Goal: Complete application form

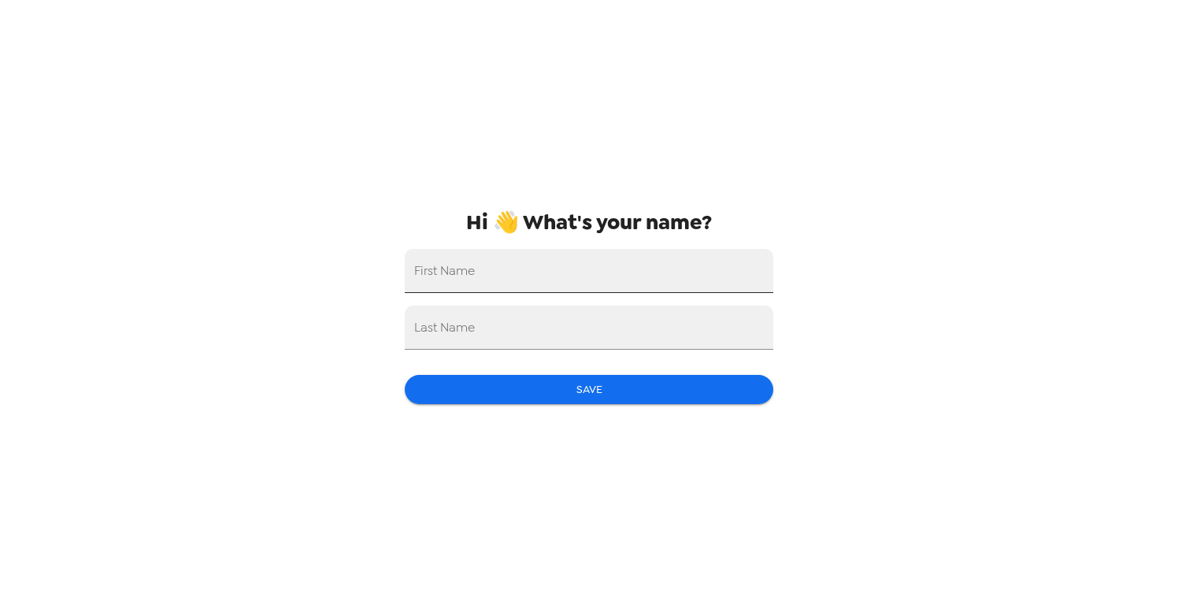
click at [602, 261] on input "First Name" at bounding box center [589, 271] width 369 height 44
type input "[PERSON_NAME]"
click at [563, 326] on input "Last Name" at bounding box center [589, 328] width 369 height 44
type input "Matagi"
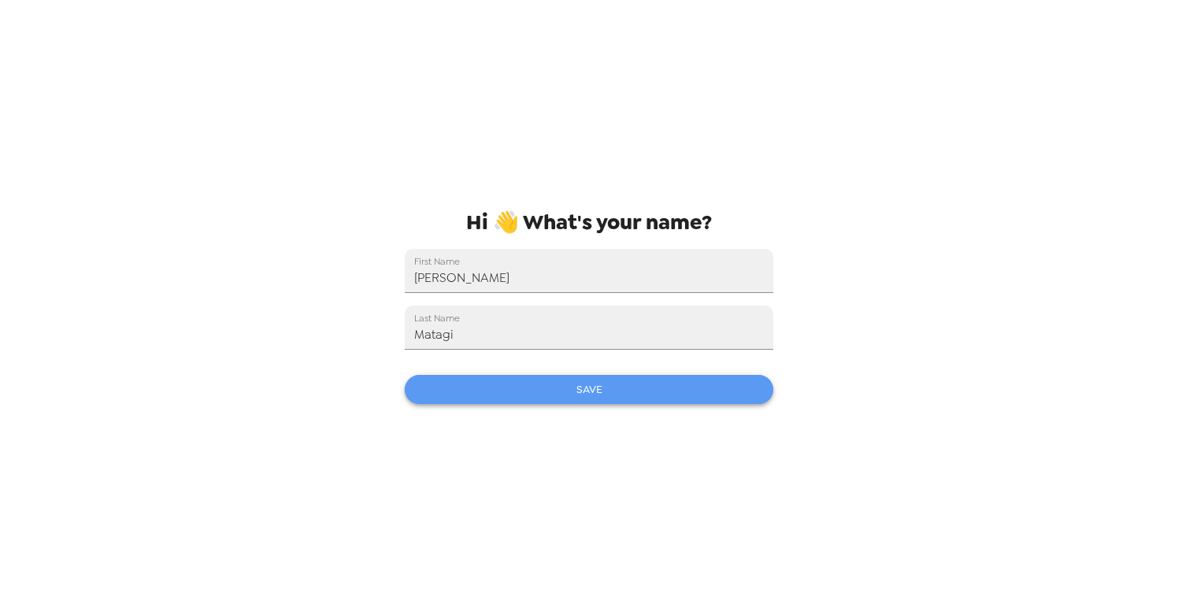
click at [532, 388] on button "Save" at bounding box center [589, 389] width 369 height 29
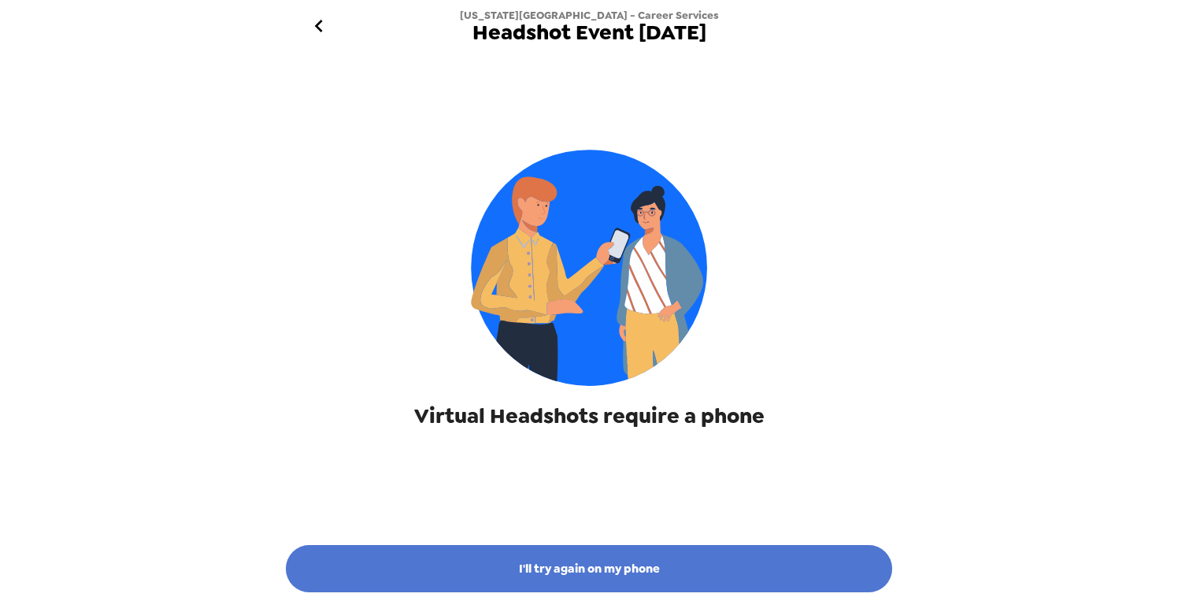
click at [634, 559] on button "I'll try again on my phone" at bounding box center [589, 568] width 607 height 47
